Goal: Transaction & Acquisition: Purchase product/service

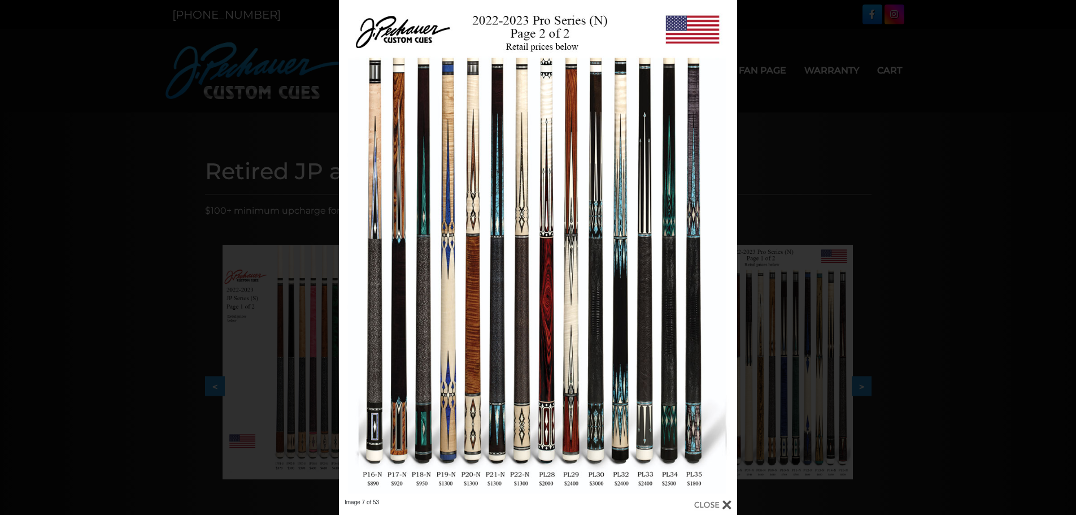
click at [935, 83] on div "Image 7 of 53" at bounding box center [538, 257] width 1076 height 515
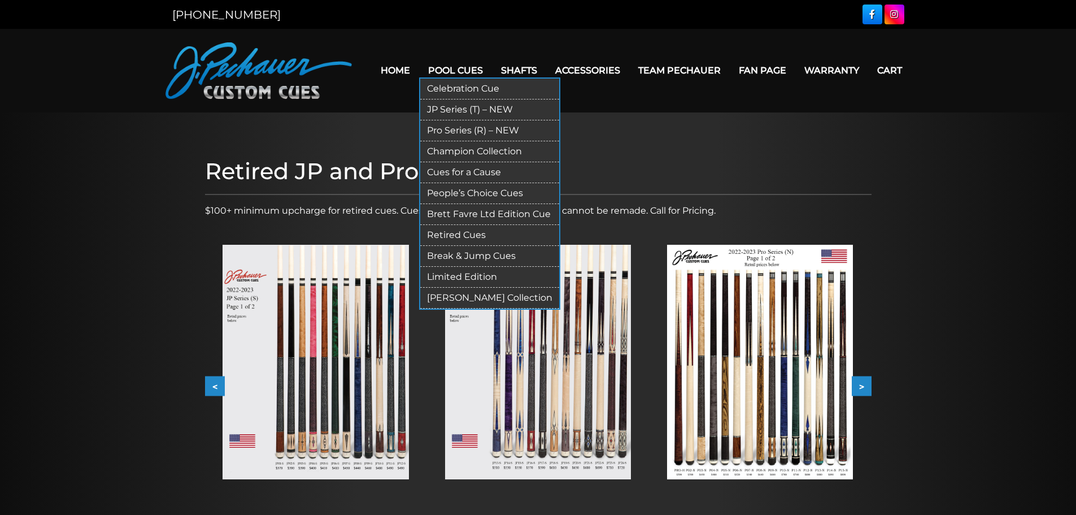
click at [462, 210] on link "Brett Favre Ltd Edition Cue" at bounding box center [489, 214] width 139 height 21
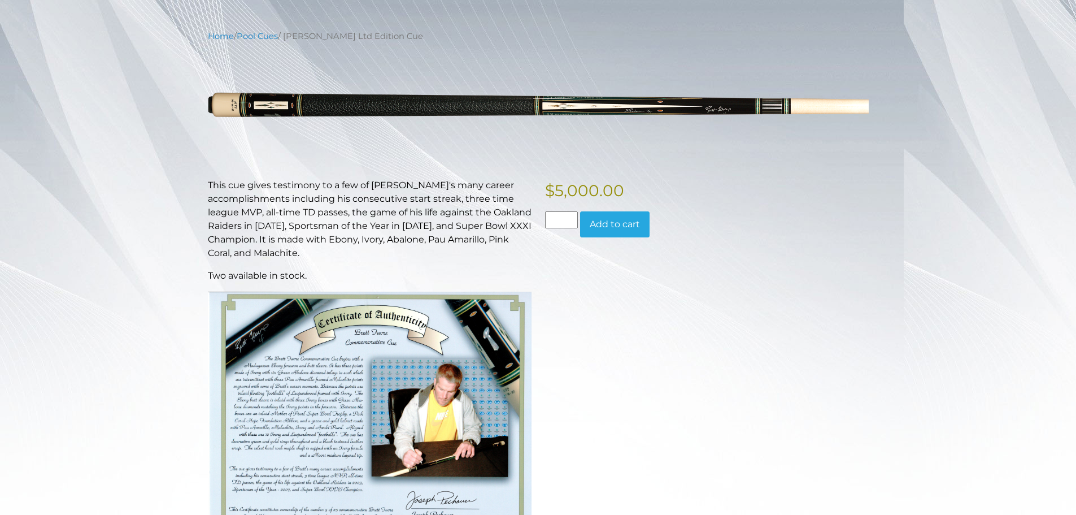
scroll to position [128, 0]
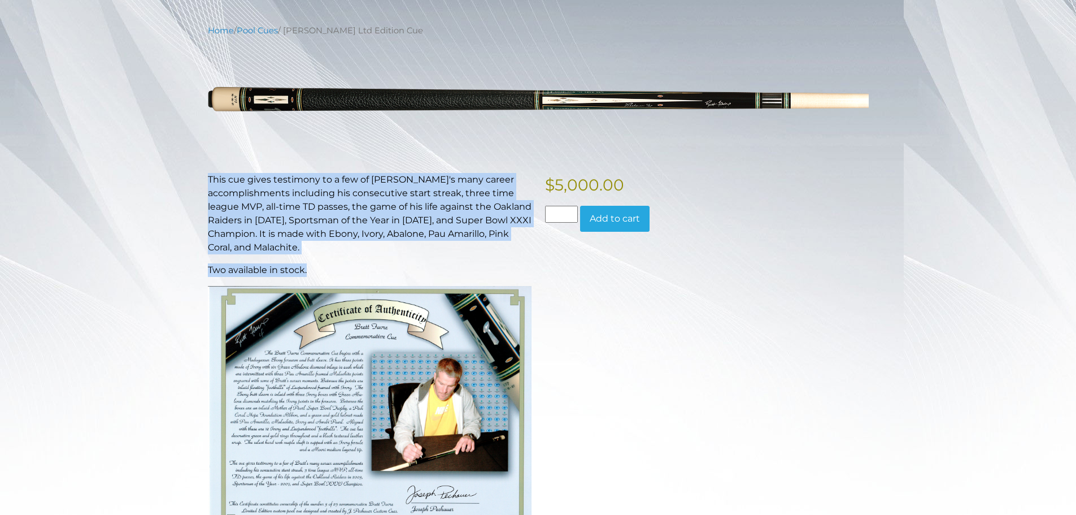
drag, startPoint x: 306, startPoint y: 270, endPoint x: 234, endPoint y: 110, distance: 175.8
click at [202, 180] on div "This cue gives testimony to a few of [PERSON_NAME]'s many career accomplishment…" at bounding box center [369, 359] width 337 height 372
